Goal: Complete application form

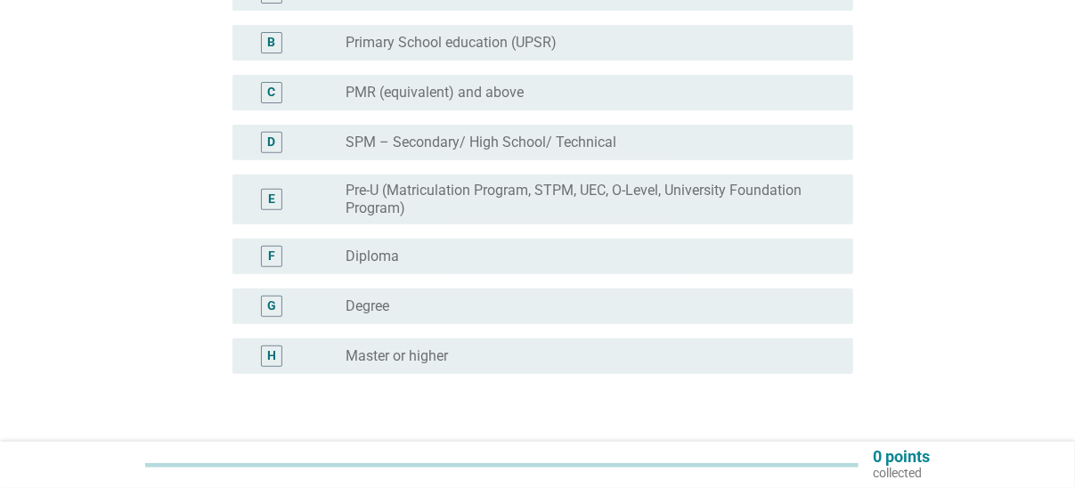
scroll to position [278, 0]
click at [507, 263] on div "radio_button_unchecked Diploma" at bounding box center [584, 255] width 479 height 18
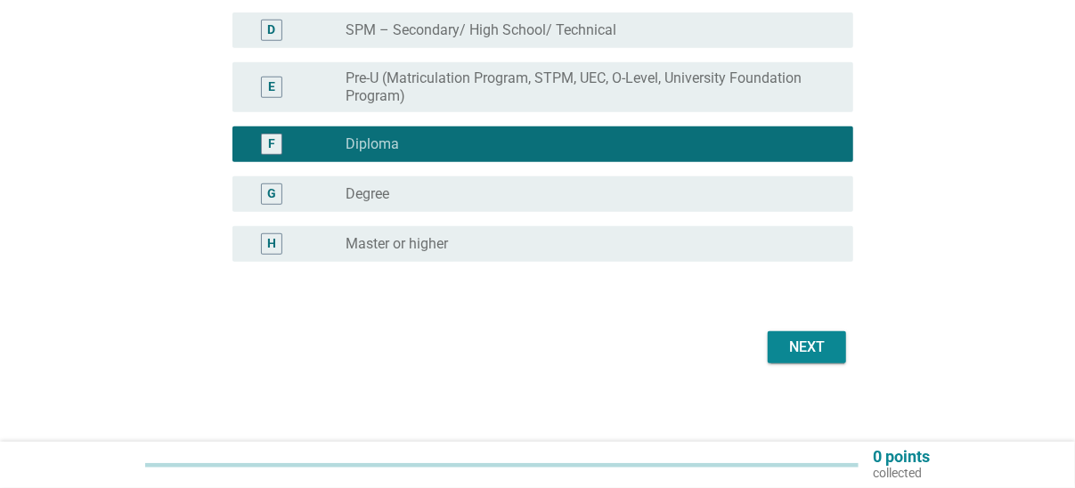
scroll to position [395, 0]
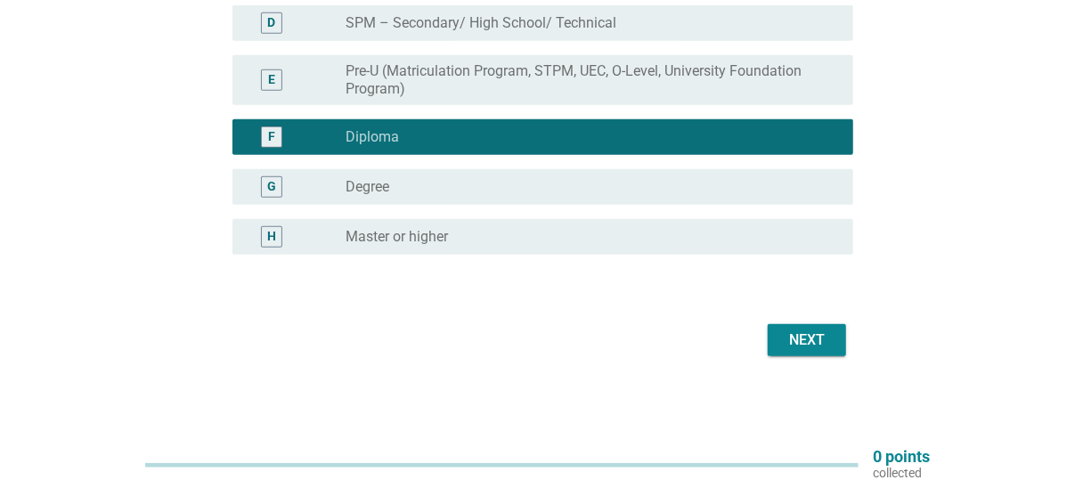
click at [815, 324] on button "Next" at bounding box center [806, 340] width 78 height 32
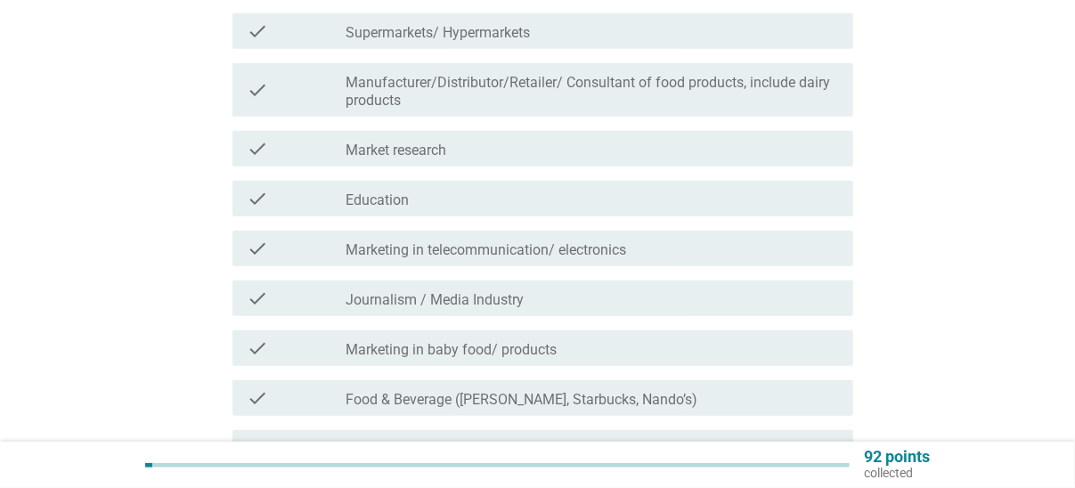
scroll to position [556, 0]
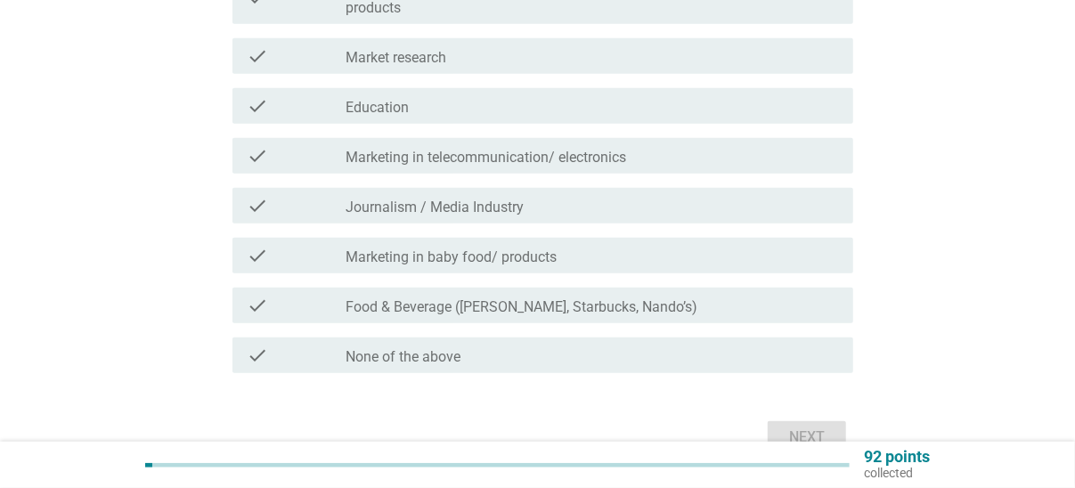
click at [412, 364] on label "None of the above" at bounding box center [402, 357] width 115 height 18
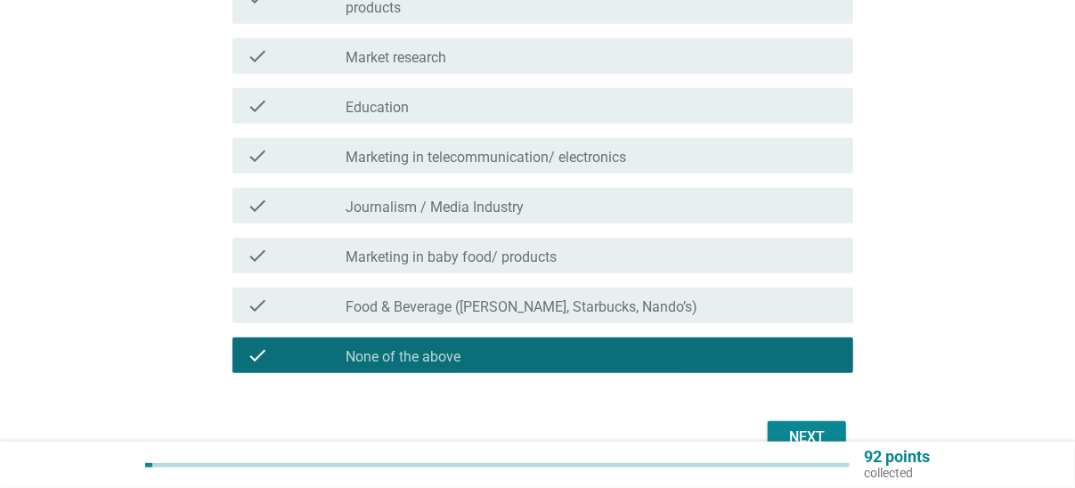
click at [804, 432] on div "Next" at bounding box center [807, 436] width 50 height 21
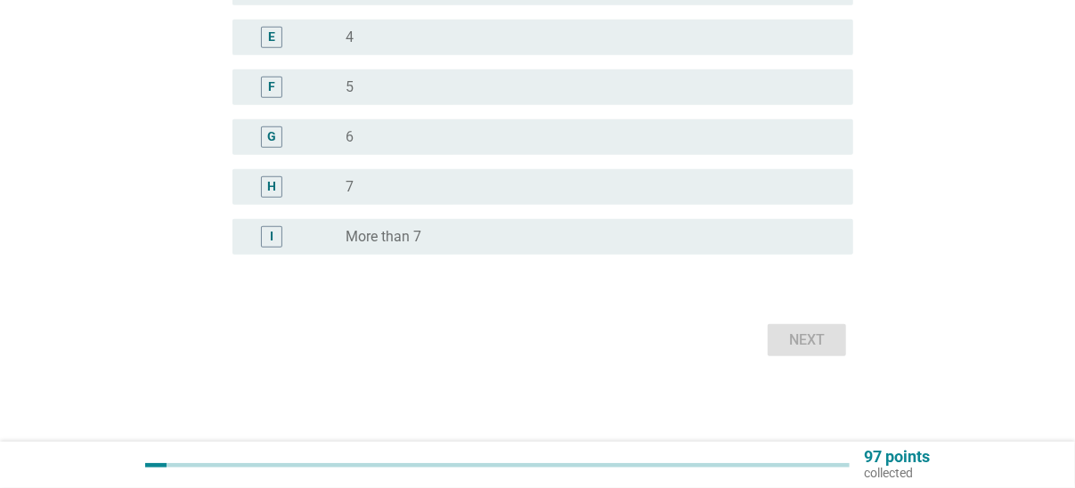
scroll to position [0, 0]
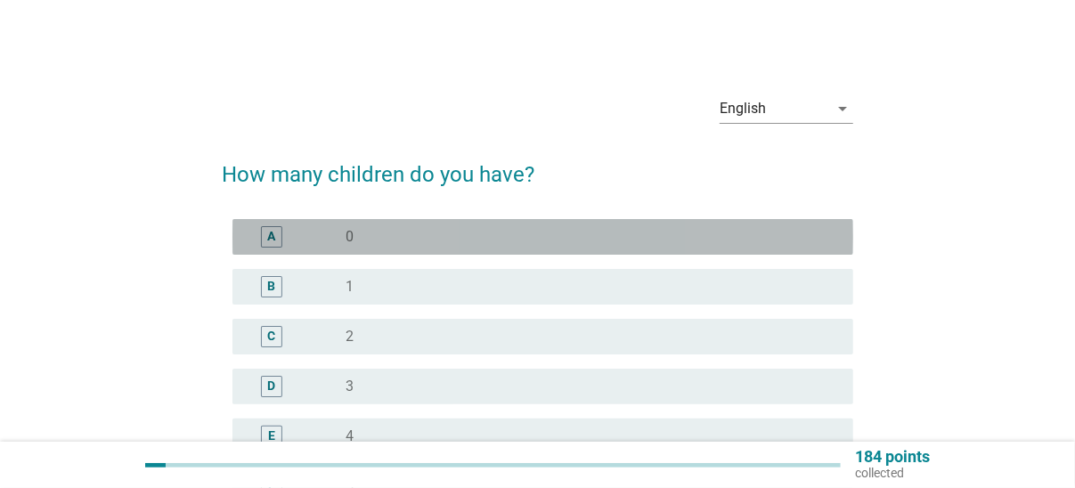
click at [402, 247] on div "radio_button_unchecked 0" at bounding box center [591, 236] width 493 height 21
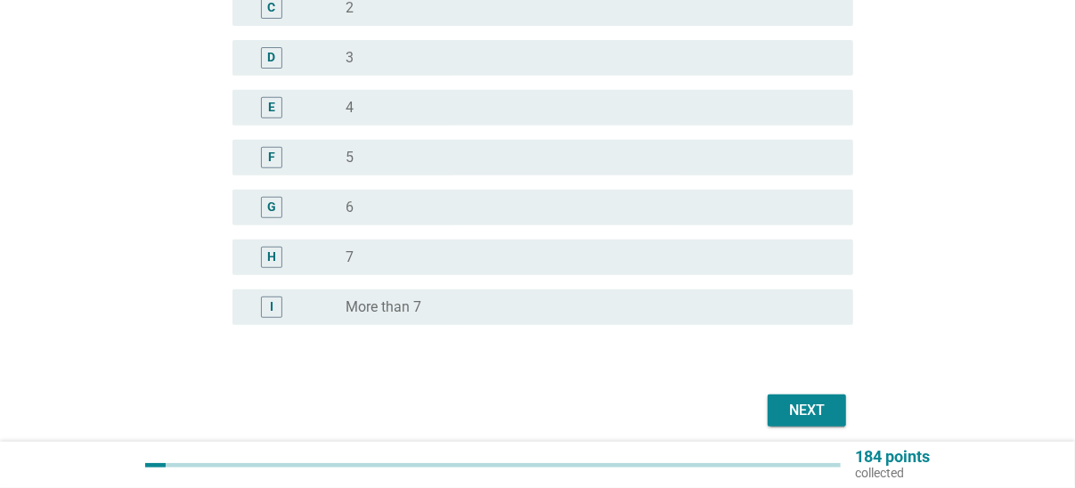
scroll to position [370, 0]
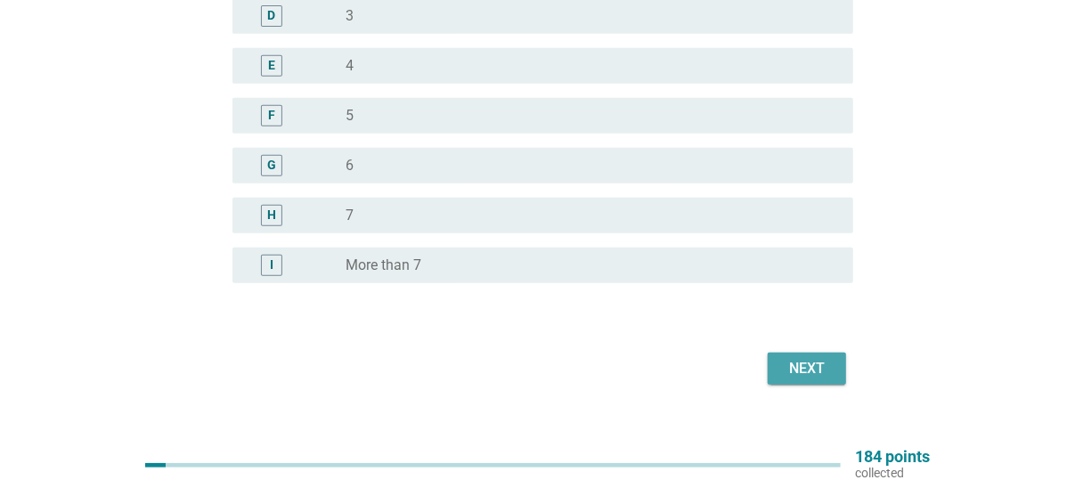
click at [819, 362] on div "Next" at bounding box center [807, 368] width 50 height 21
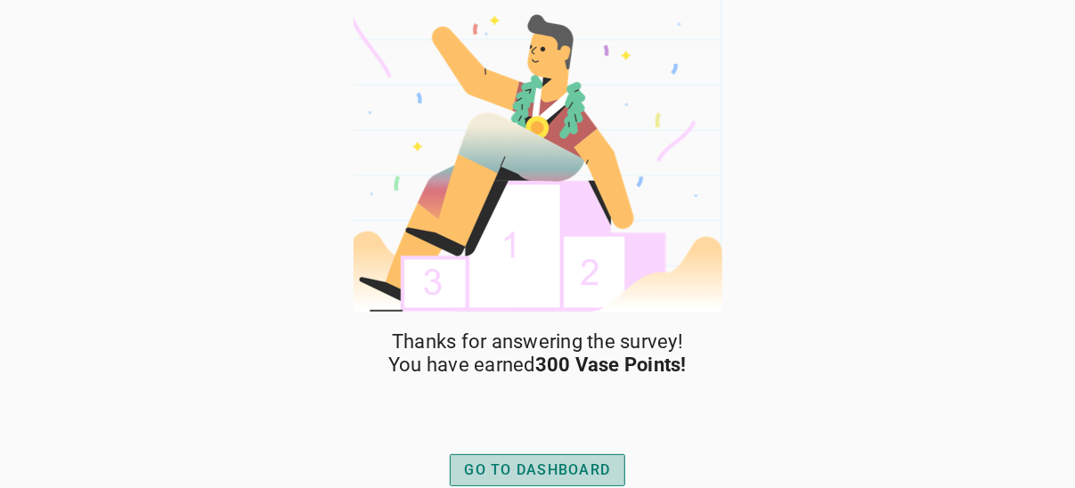
click at [491, 463] on div "GO TO DASHBOARD" at bounding box center [538, 469] width 146 height 21
